Goal: Task Accomplishment & Management: Manage account settings

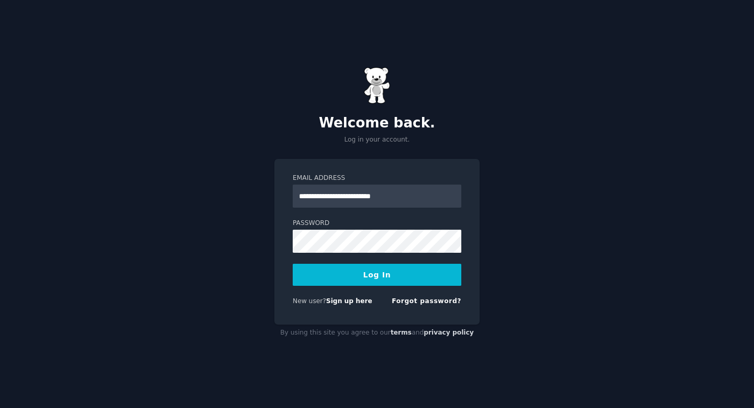
type input "**********"
click at [363, 284] on button "Log In" at bounding box center [377, 274] width 169 height 22
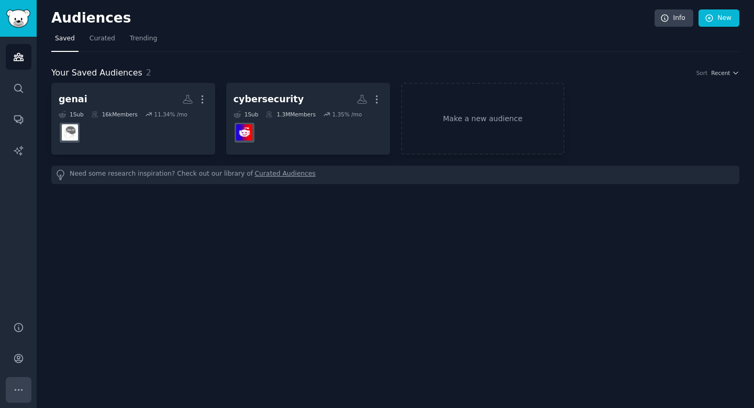
click at [17, 389] on icon "Sidebar" at bounding box center [18, 389] width 7 height 1
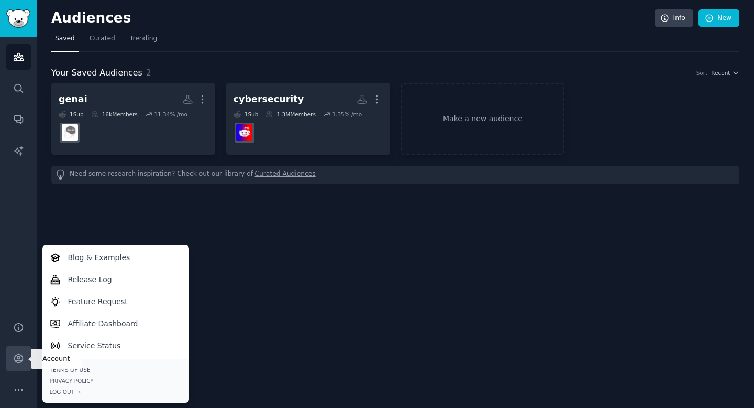
click at [20, 359] on icon "Sidebar" at bounding box center [18, 358] width 11 height 11
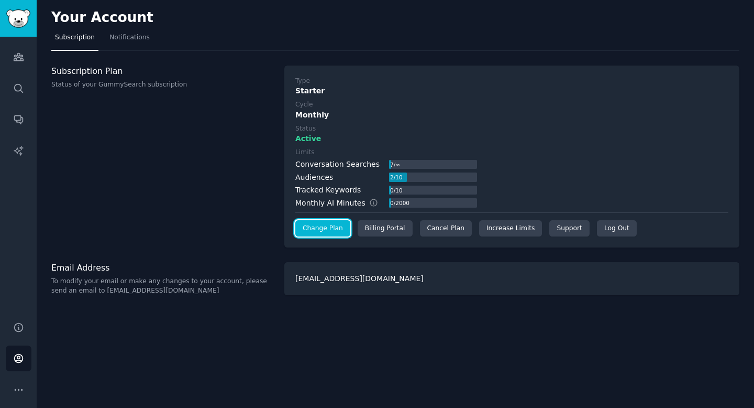
click at [342, 231] on link "Change Plan" at bounding box center [322, 228] width 55 height 17
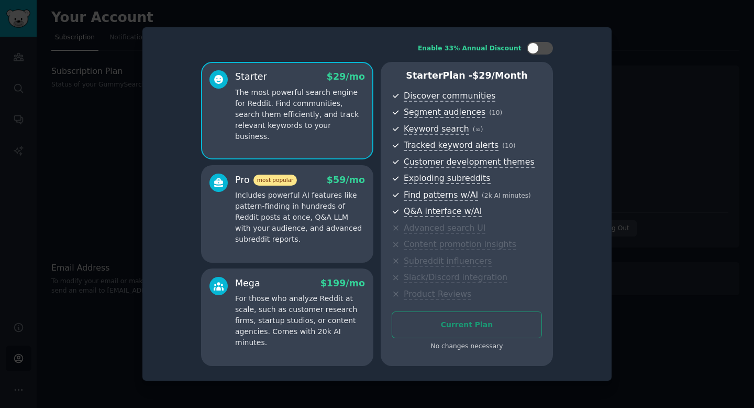
click at [610, 94] on div "Enable 33% Annual Discount Starter $ 29 /mo The most powerful search engine for…" at bounding box center [376, 203] width 469 height 353
click at [689, 124] on div at bounding box center [377, 204] width 754 height 408
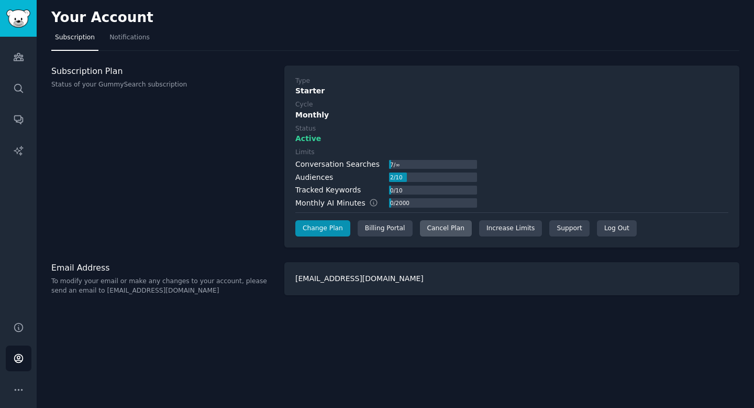
click at [442, 235] on div "Cancel Plan" at bounding box center [446, 228] width 52 height 17
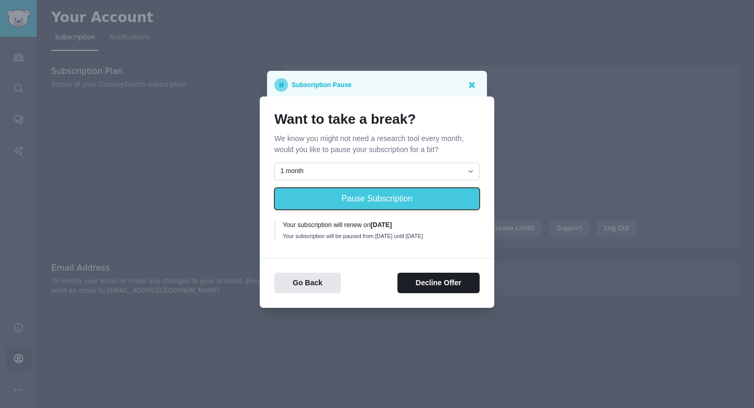
click at [408, 198] on button "Pause Subscription" at bounding box center [376, 199] width 205 height 22
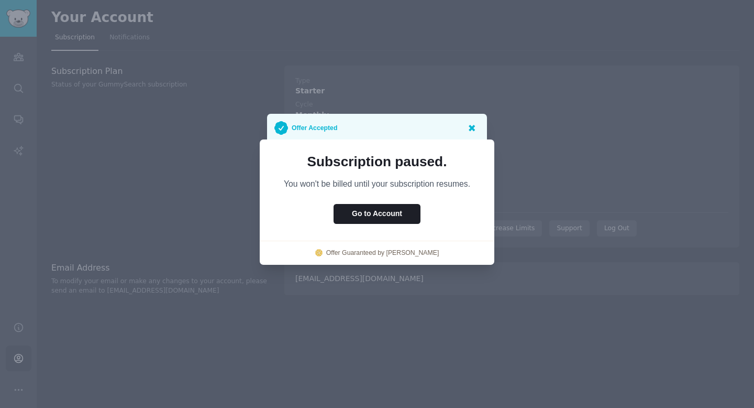
click at [473, 127] on icon at bounding box center [472, 128] width 6 height 6
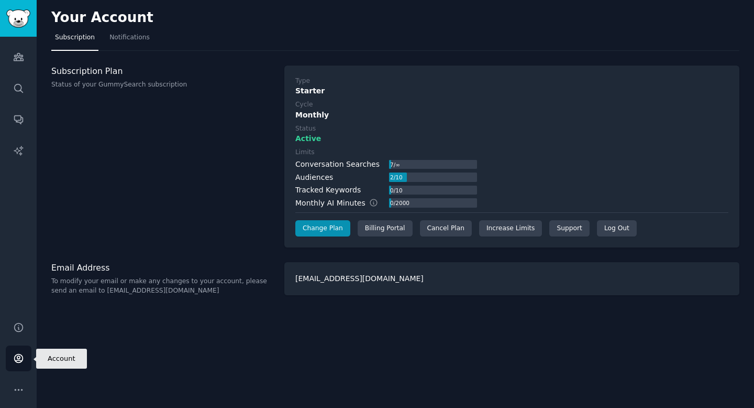
click at [18, 362] on icon "Sidebar" at bounding box center [18, 358] width 8 height 8
